Goal: Transaction & Acquisition: Purchase product/service

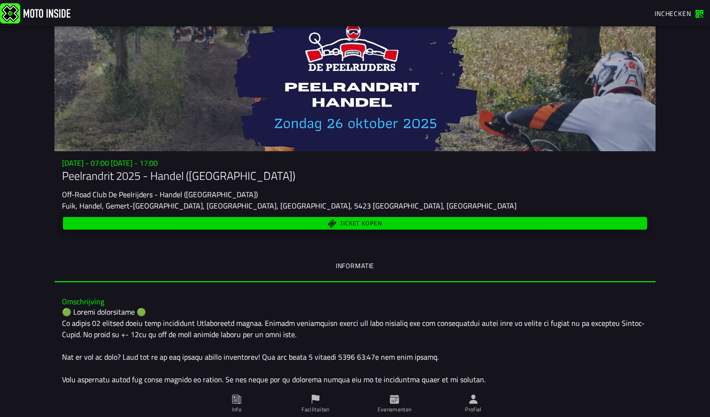
click at [350, 224] on span "Ticket kopen" at bounding box center [361, 223] width 42 height 6
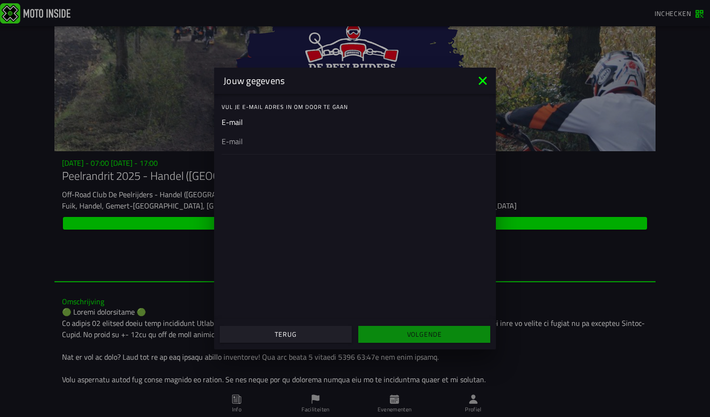
click at [300, 107] on ion-label "Vul je E-mail adres in om door te gaan" at bounding box center [359, 107] width 274 height 8
click at [289, 119] on ion-input "E-mail" at bounding box center [355, 135] width 267 height 38
click at [276, 125] on ion-input "E-mail" at bounding box center [355, 135] width 267 height 38
click at [234, 144] on input "email" at bounding box center [355, 141] width 267 height 11
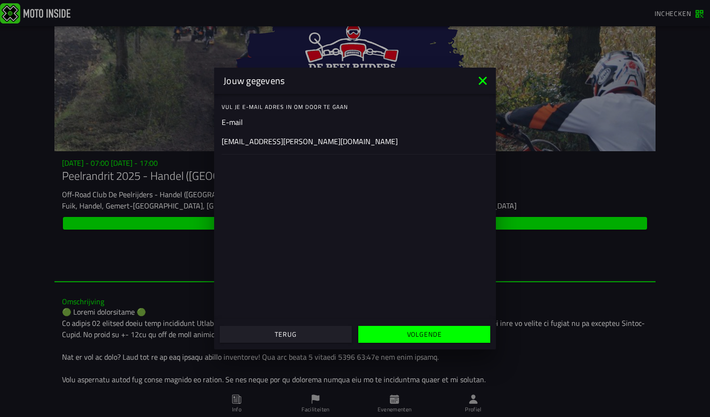
type input "info@muller-mto.nl"
click at [0, 0] on slot "Volgende" at bounding box center [0, 0] width 0 height 0
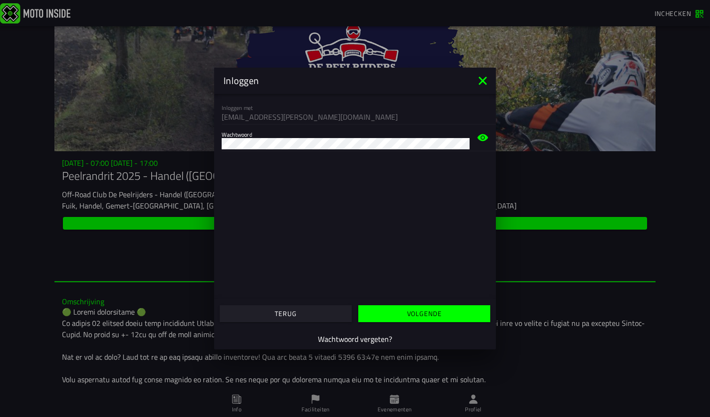
click at [483, 138] on circle at bounding box center [482, 137] width 3 height 3
click at [481, 138] on icon at bounding box center [482, 137] width 11 height 11
click at [0, 0] on slot "Volgende" at bounding box center [0, 0] width 0 height 0
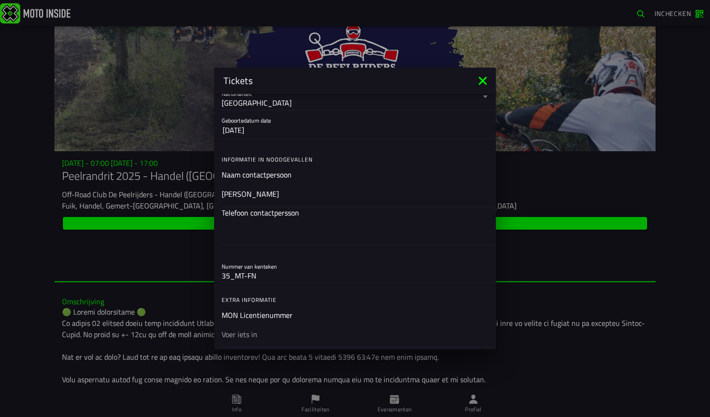
scroll to position [219, 0]
click at [333, 214] on ion-input "Telefoon contactpersson" at bounding box center [355, 226] width 267 height 38
click at [340, 218] on div at bounding box center [355, 231] width 267 height 26
click at [340, 226] on input "text" at bounding box center [355, 231] width 267 height 11
type input "0610129221"
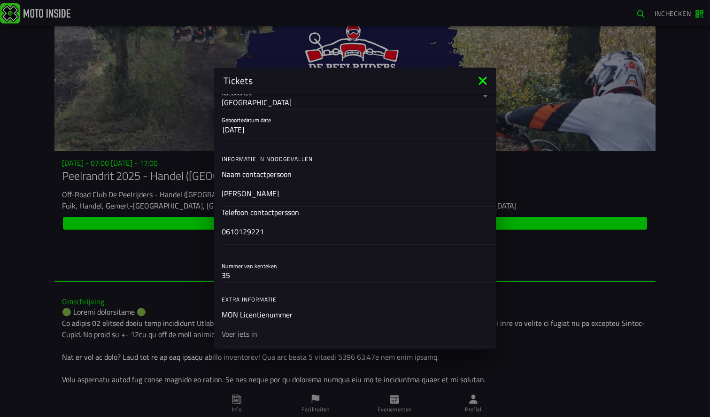
type input "3"
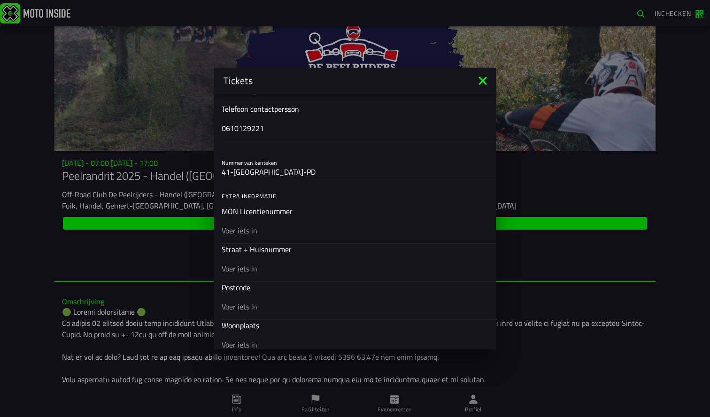
scroll to position [324, 0]
type input "41-MN-PD"
click at [272, 231] on input "text" at bounding box center [355, 228] width 267 height 11
type input "31641"
type input "rodenstein 3"
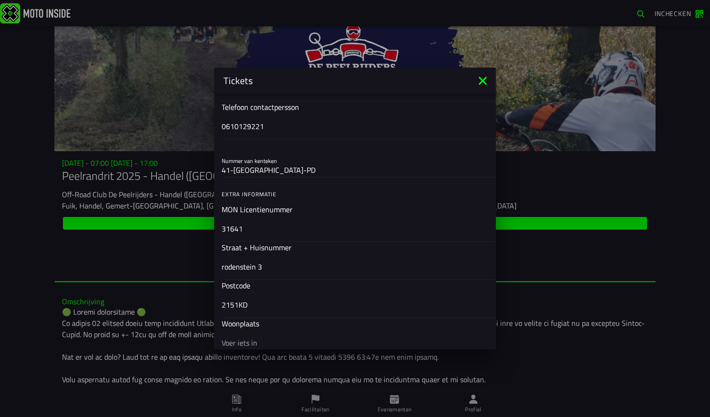
type input "2151KD"
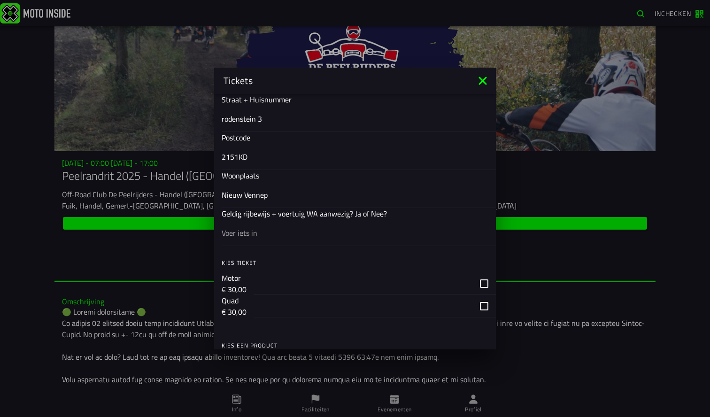
scroll to position [467, 0]
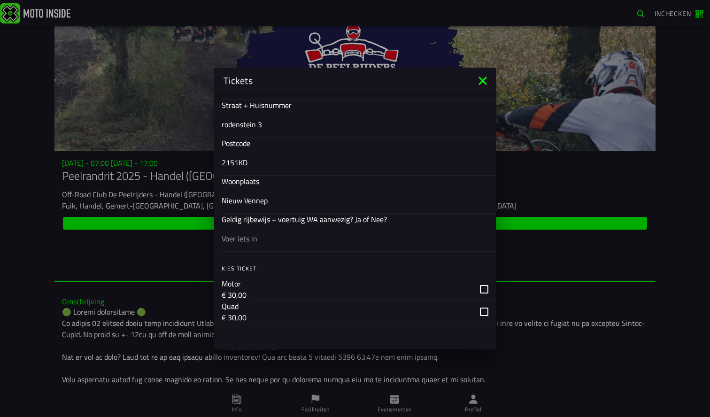
type input "Nieuw Vennep"
click at [293, 242] on input "text" at bounding box center [355, 238] width 267 height 11
type input "ja"
click at [484, 290] on div "button" at bounding box center [375, 289] width 242 height 23
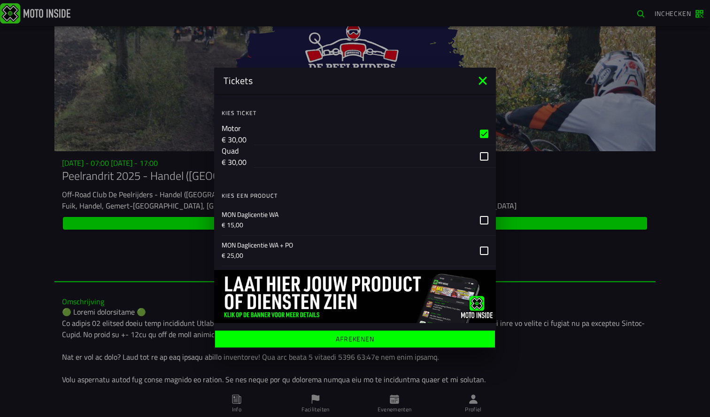
scroll to position [622, 0]
click at [349, 340] on ion-label "Afrekenen" at bounding box center [355, 339] width 38 height 7
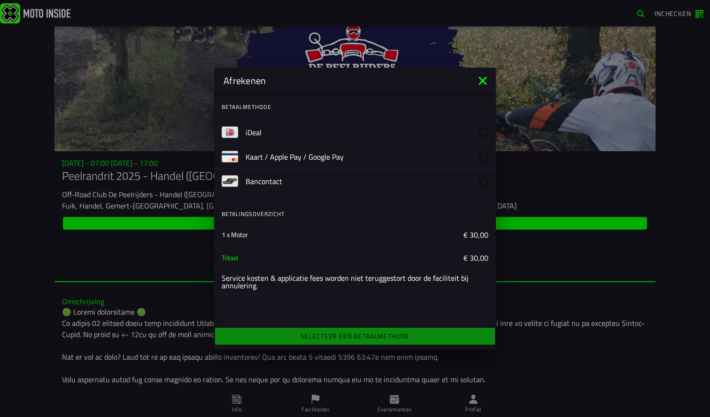
click at [229, 130] on img at bounding box center [230, 132] width 16 height 16
click at [231, 132] on img at bounding box center [230, 132] width 16 height 16
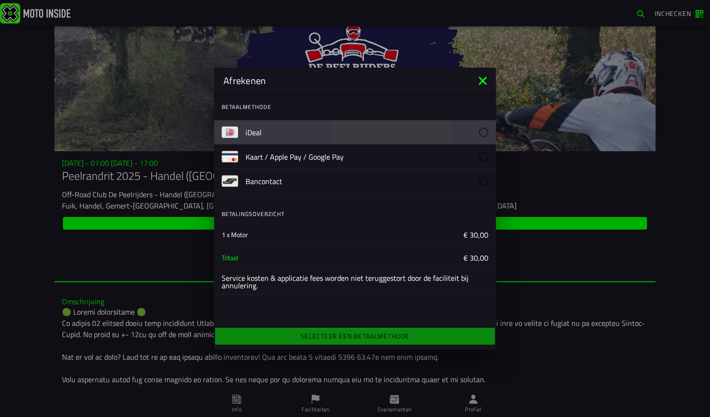
click at [231, 132] on img at bounding box center [230, 132] width 16 height 16
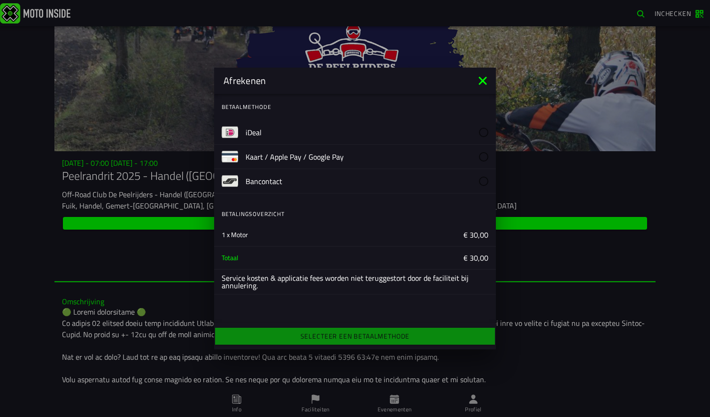
click at [443, 131] on label "iDeal" at bounding box center [366, 132] width 243 height 24
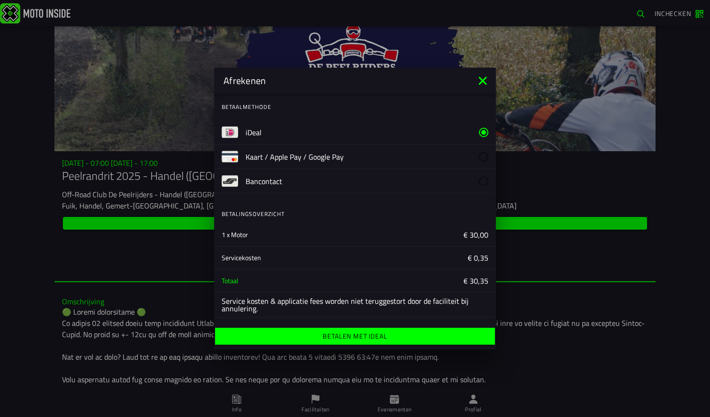
click at [372, 335] on ion-label "Betalen met iDeal" at bounding box center [354, 336] width 64 height 7
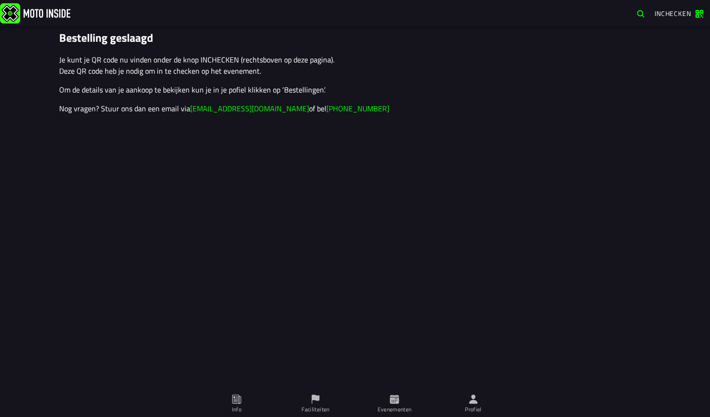
click at [697, 13] on span "Inchecken" at bounding box center [678, 13] width 49 height 9
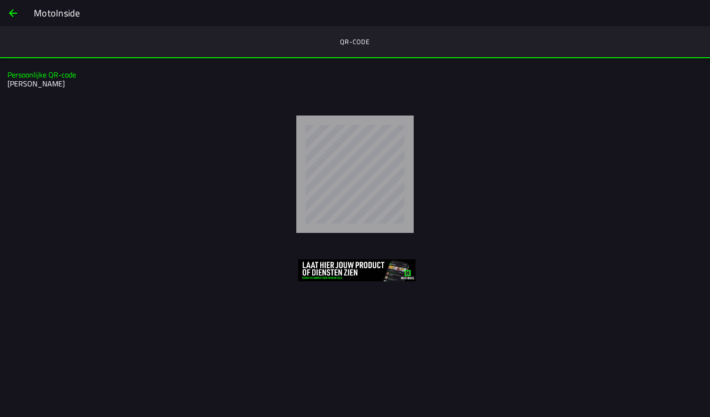
click at [10, 11] on span "back" at bounding box center [13, 13] width 11 height 23
